Goal: Information Seeking & Learning: Learn about a topic

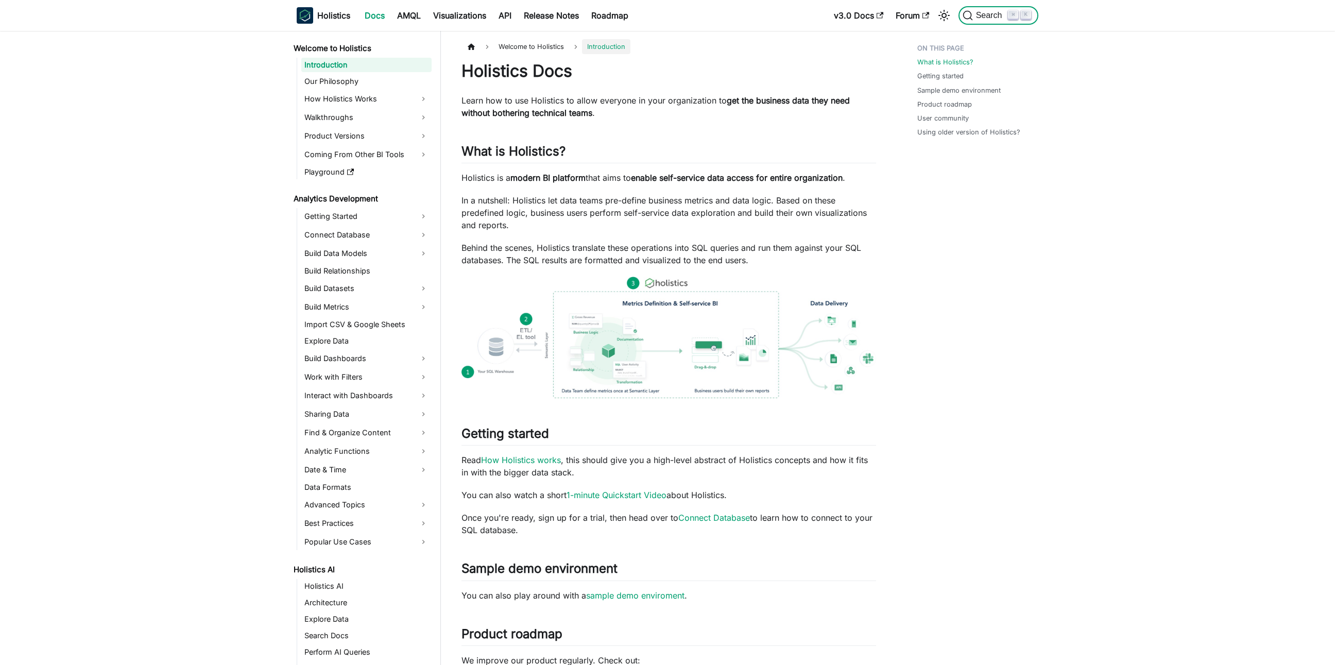
drag, startPoint x: 0, startPoint y: 0, endPoint x: 991, endPoint y: 14, distance: 991.6
click at [992, 13] on span "Search" at bounding box center [991, 15] width 36 height 9
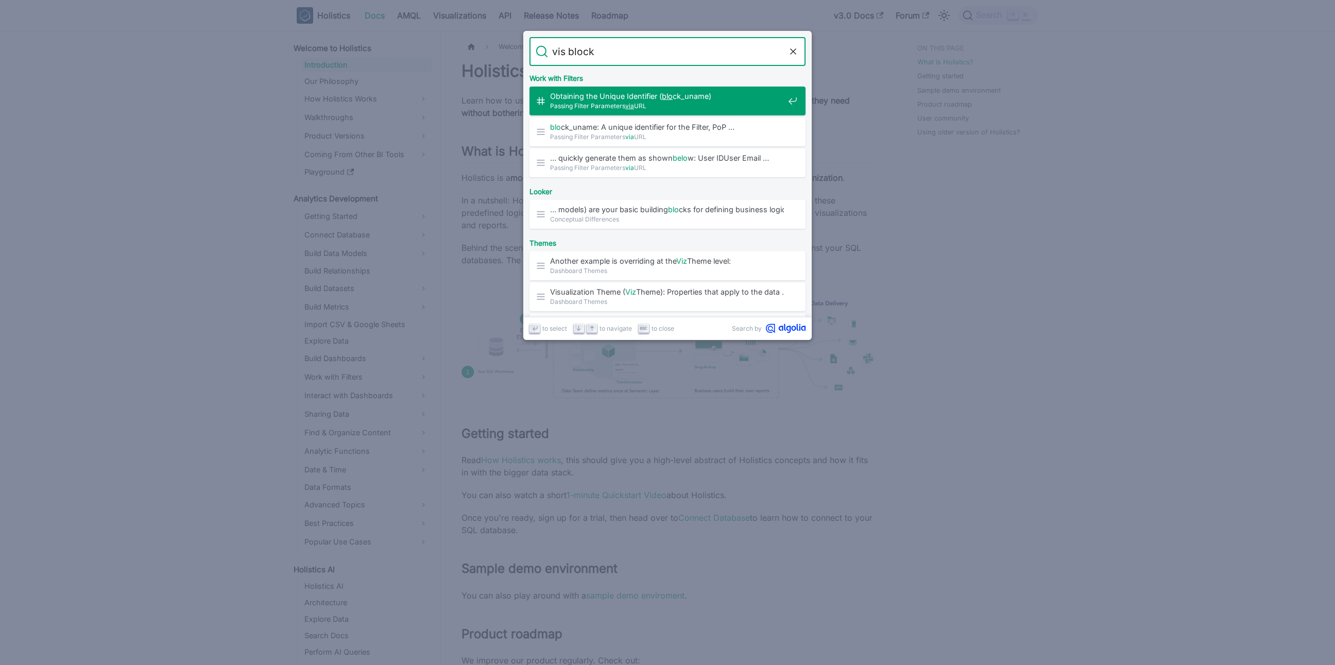
type input "vis block"
click at [625, 99] on span "Obtaining the Unique Identifier ( block _uname)​" at bounding box center [667, 96] width 234 height 10
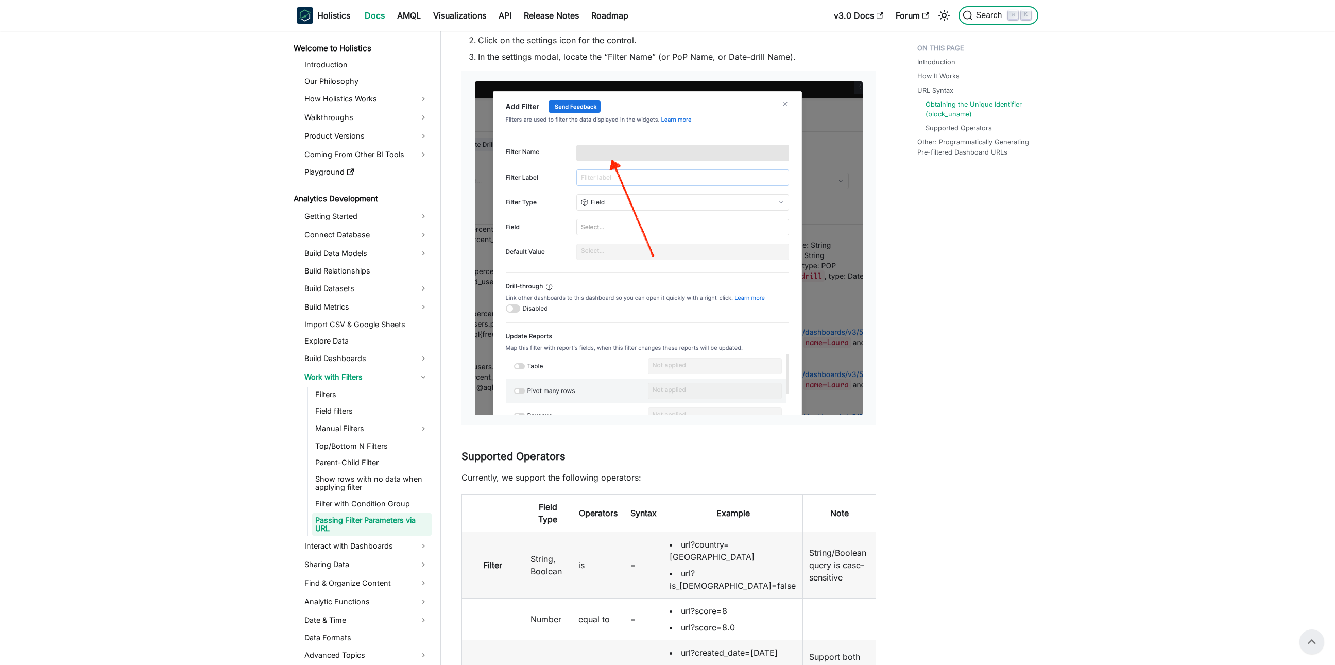
scroll to position [1284, 0]
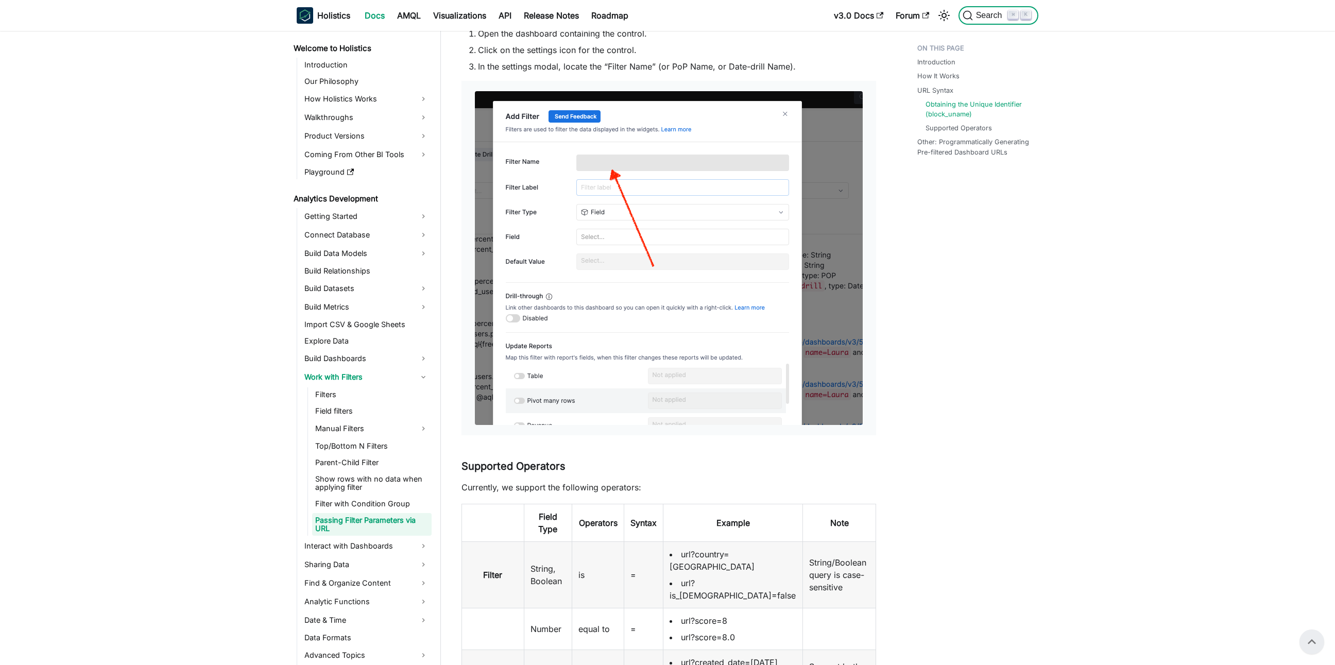
click at [985, 17] on span "Search" at bounding box center [991, 15] width 36 height 9
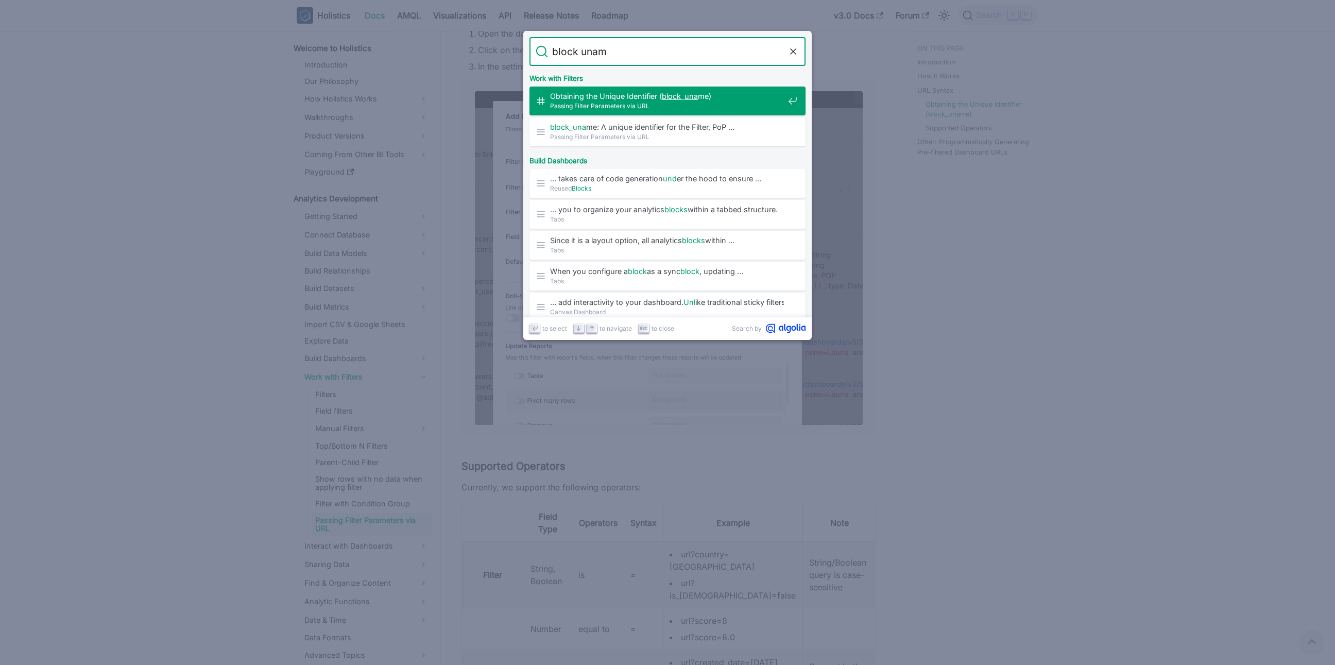
type input "block uname"
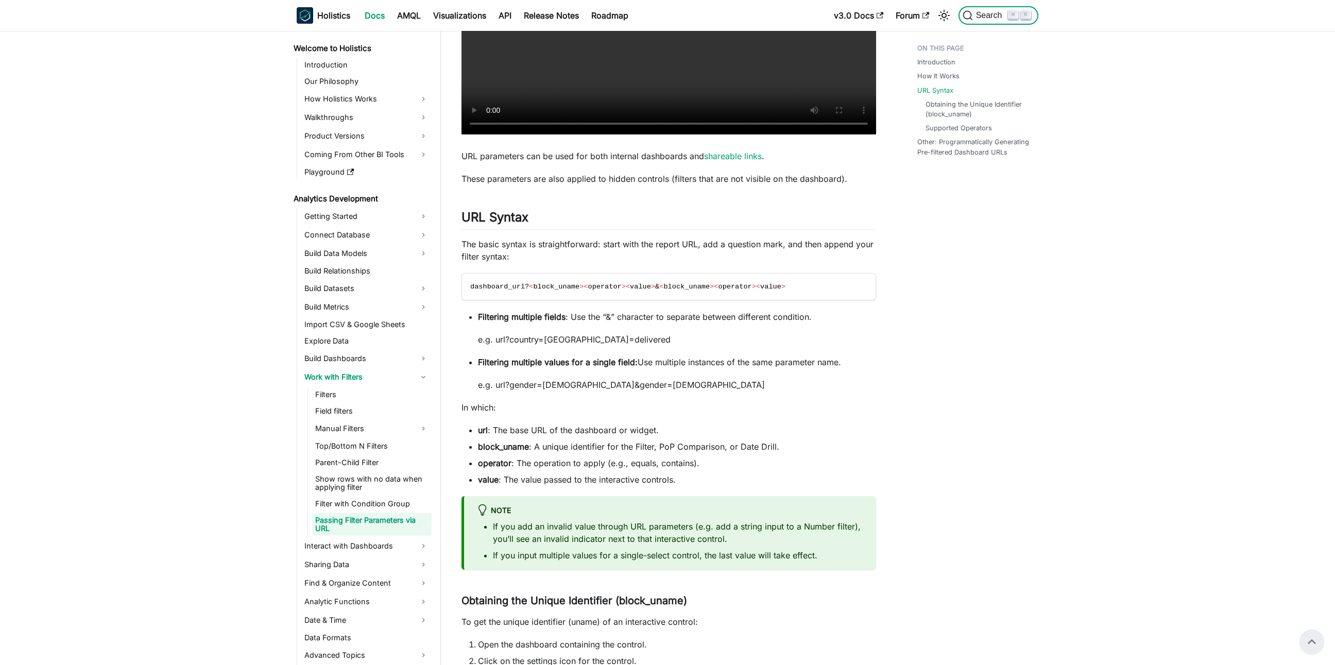
scroll to position [671, 0]
click at [983, 16] on span "Search" at bounding box center [991, 15] width 36 height 9
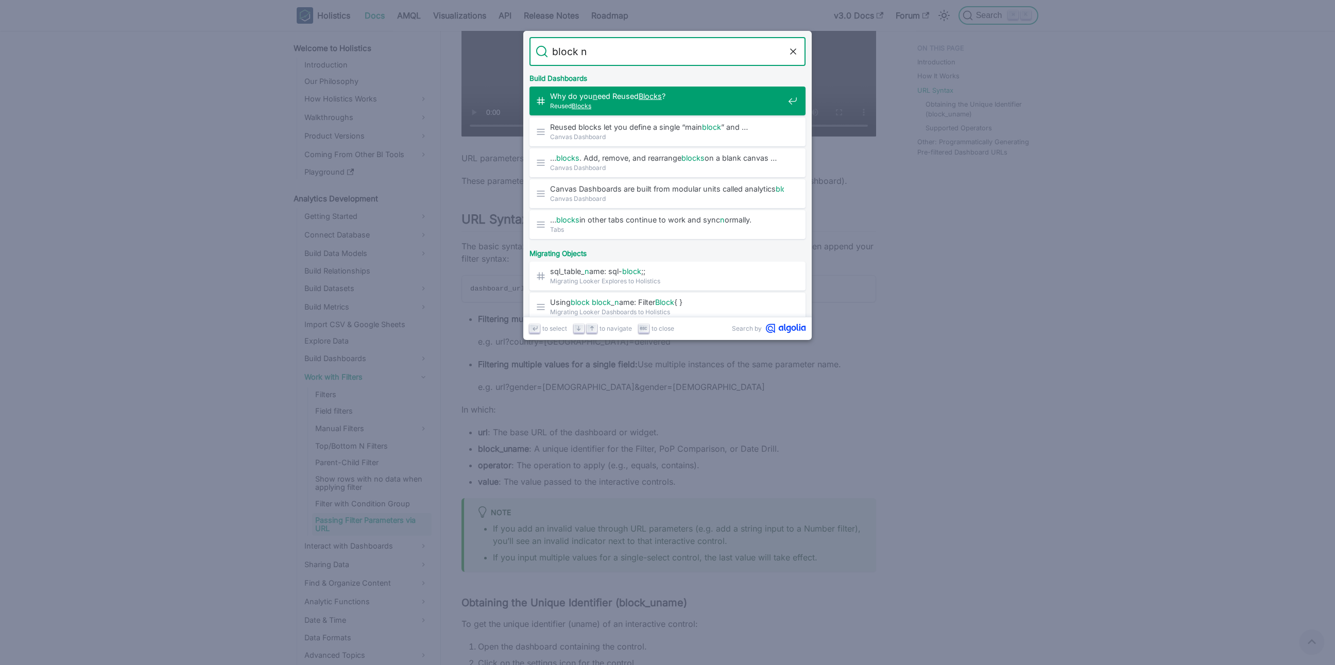
type input "block"
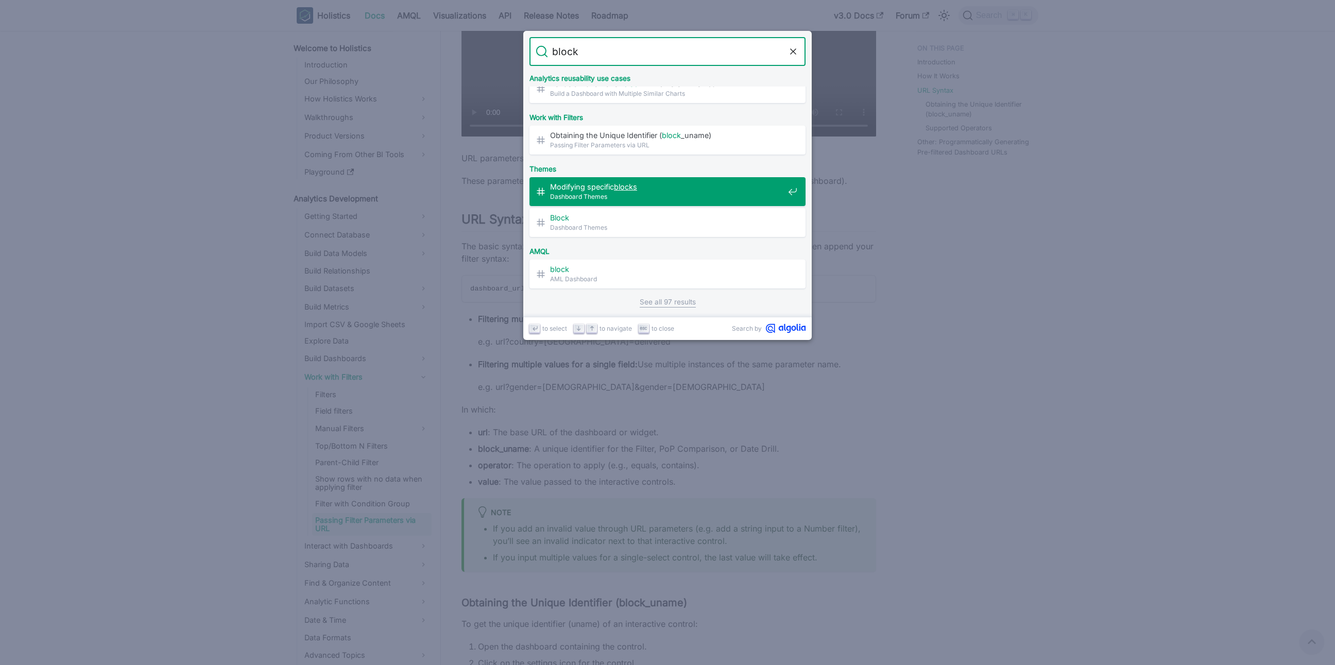
scroll to position [365, 0]
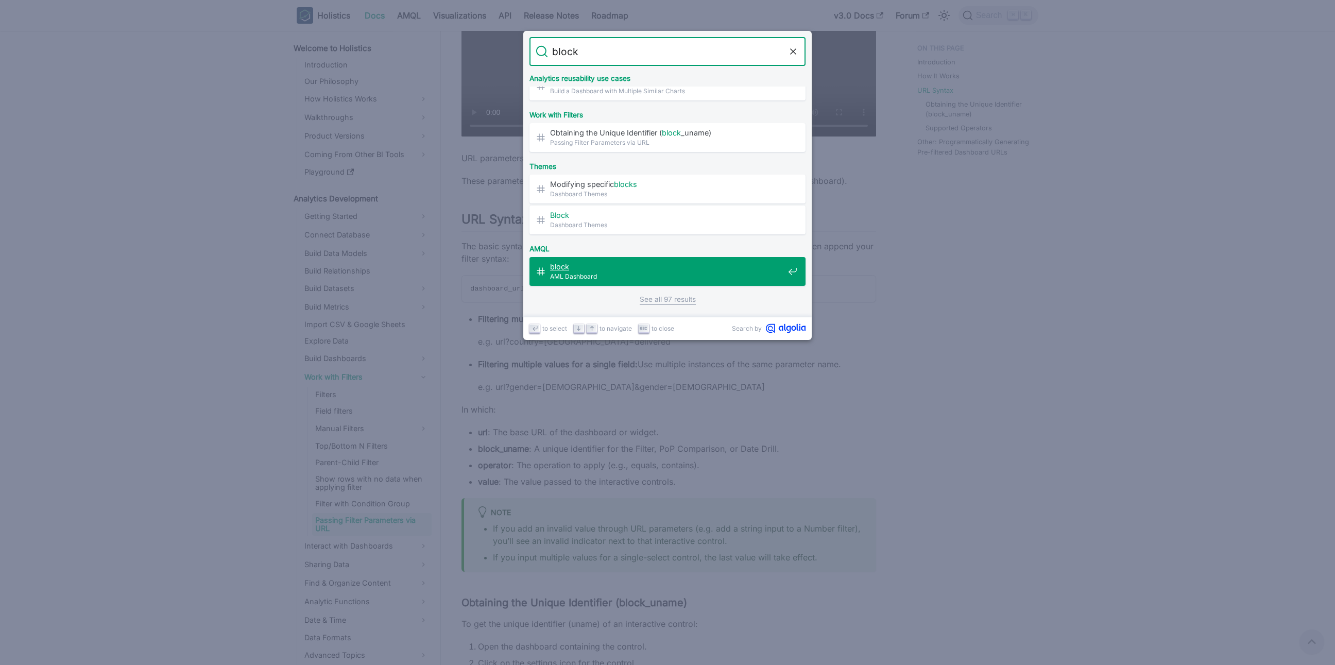
click at [623, 277] on span "AML Dashboard" at bounding box center [667, 276] width 234 height 10
